Goal: Ask a question

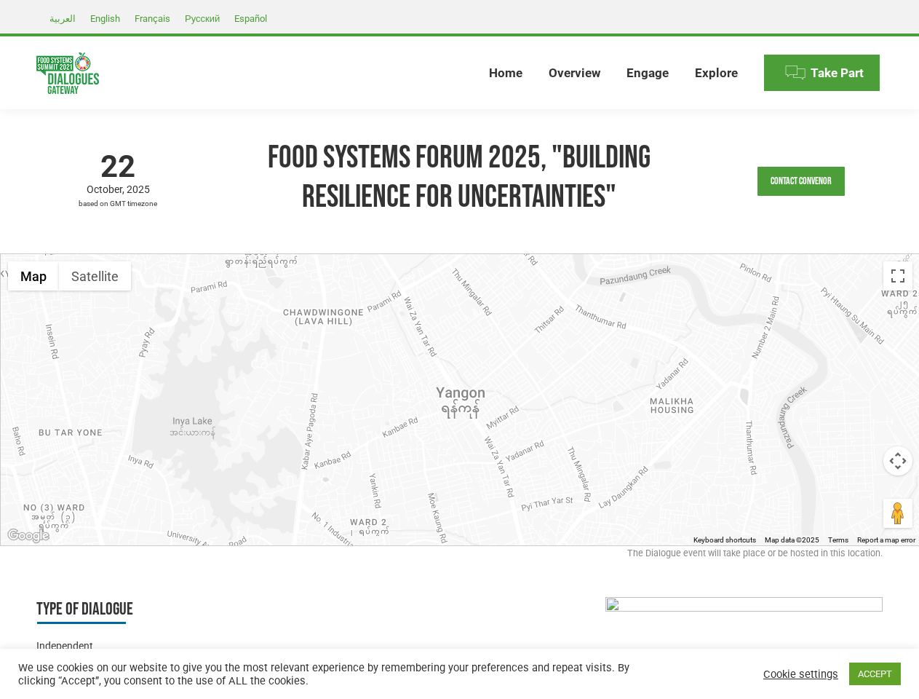
click at [459, 349] on div at bounding box center [460, 399] width 919 height 291
click at [801, 181] on link "Contact Convenor" at bounding box center [801, 181] width 87 height 29
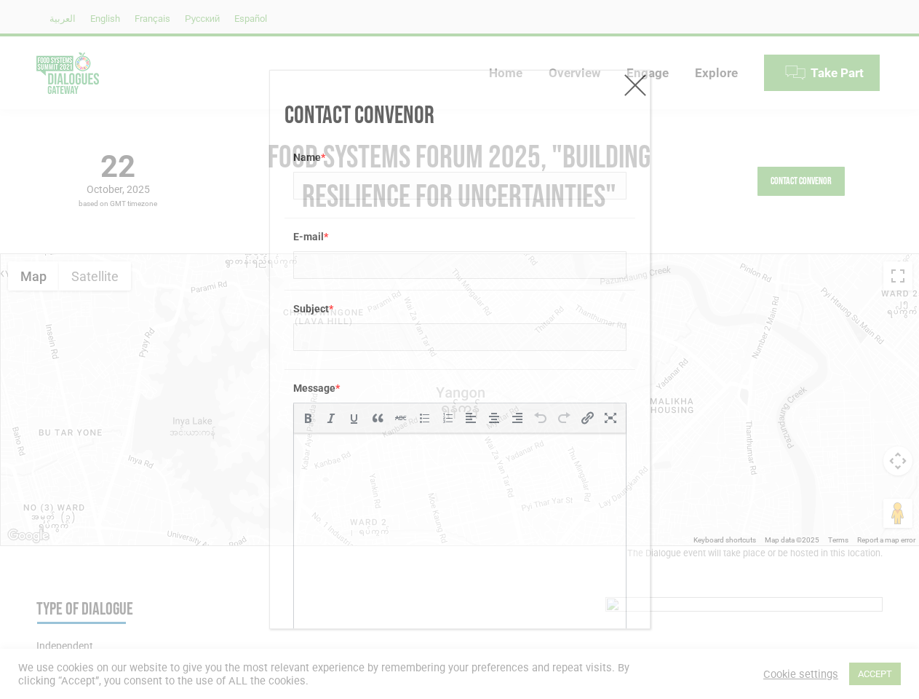
click at [460, 400] on div "Message * b i link b-quote del ins img ul ol li code more close tags" at bounding box center [460, 522] width 351 height 306
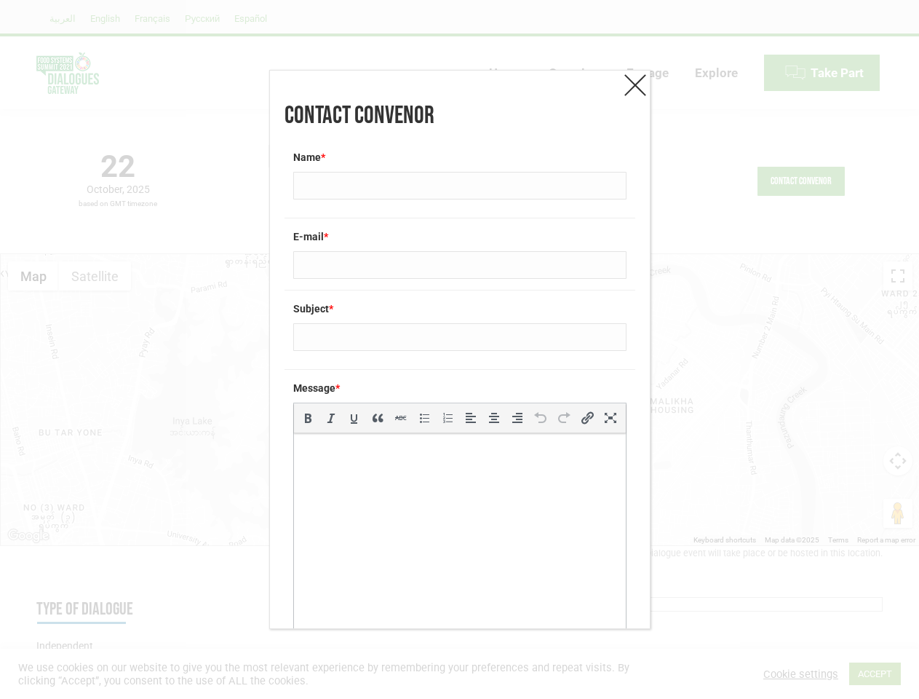
click at [460, 400] on div "Message * b i link b-quote del ins img ul ol li code more close tags" at bounding box center [460, 522] width 351 height 306
click at [33, 276] on div "Contact Convenor Name * E-mail * Subject * Message * b i link b-quote del ins i…" at bounding box center [459, 349] width 919 height 699
click at [95, 276] on div "Contact Convenor Name * E-mail * Subject * Message * b i link b-quote del ins i…" at bounding box center [459, 349] width 919 height 699
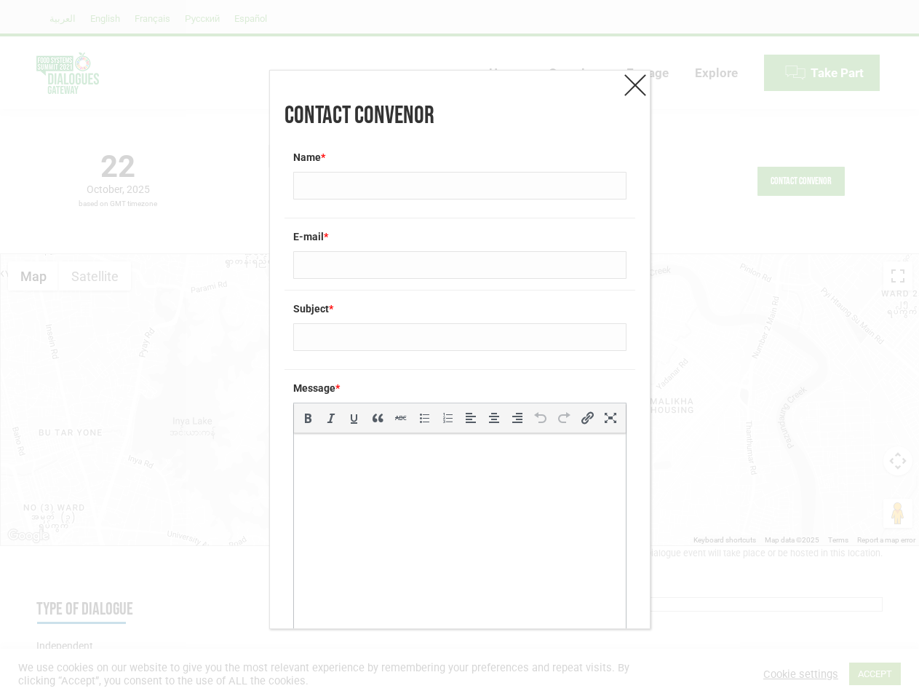
click at [95, 276] on div "Contact Convenor Name * E-mail * Subject * Message * b i link b-quote del ins i…" at bounding box center [459, 349] width 919 height 699
click at [898, 276] on div "Contact Convenor Name * E-mail * Subject * Message * b i link b-quote del ins i…" at bounding box center [459, 349] width 919 height 699
